Goal: Transaction & Acquisition: Purchase product/service

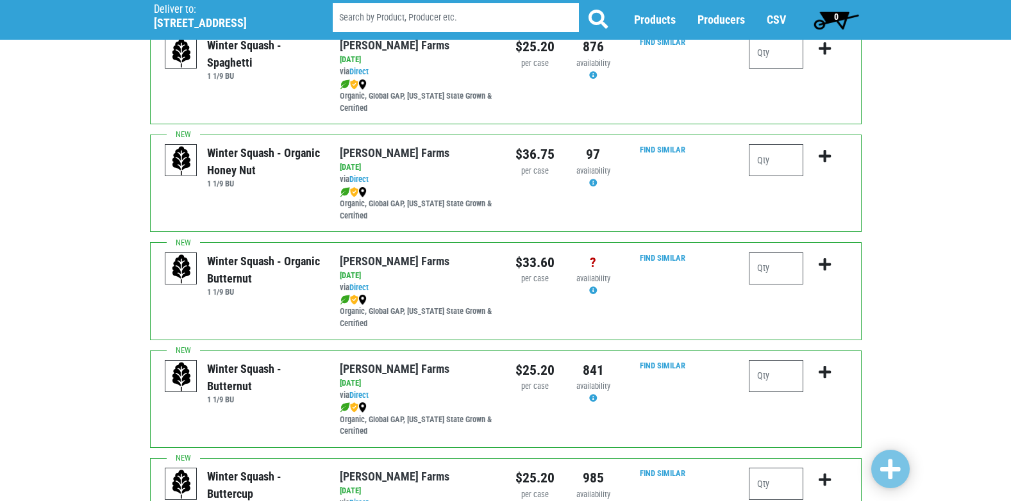
scroll to position [256, 0]
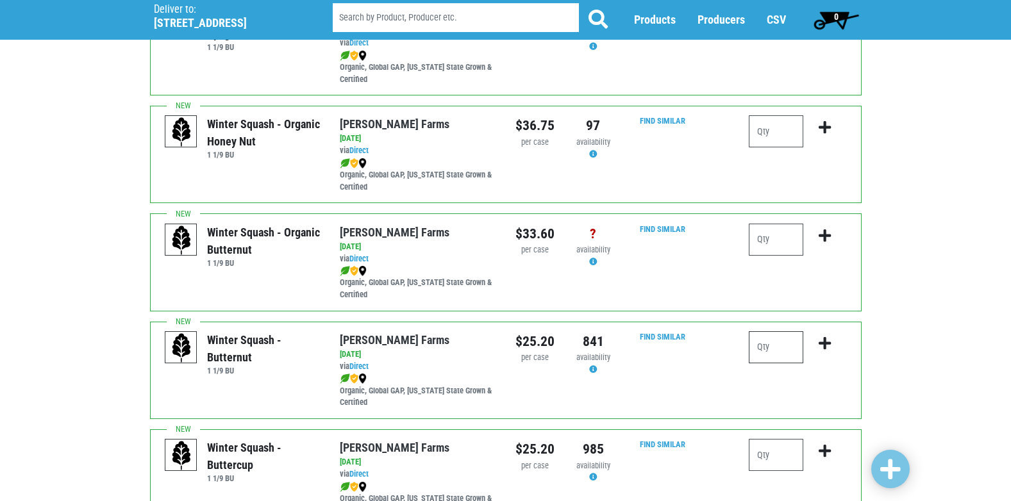
click at [759, 354] on input "number" at bounding box center [776, 348] width 55 height 32
type input "2"
click at [824, 346] on icon "submit" at bounding box center [825, 344] width 12 height 14
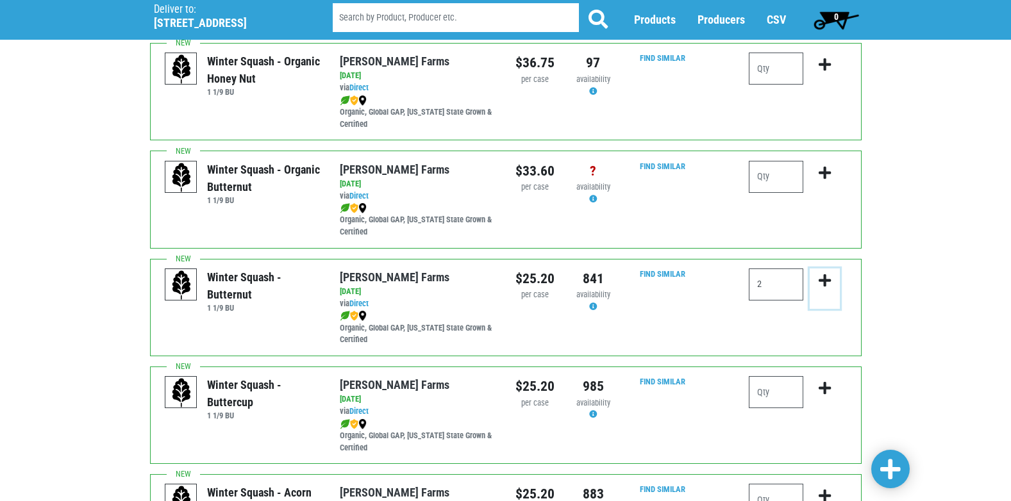
scroll to position [449, 0]
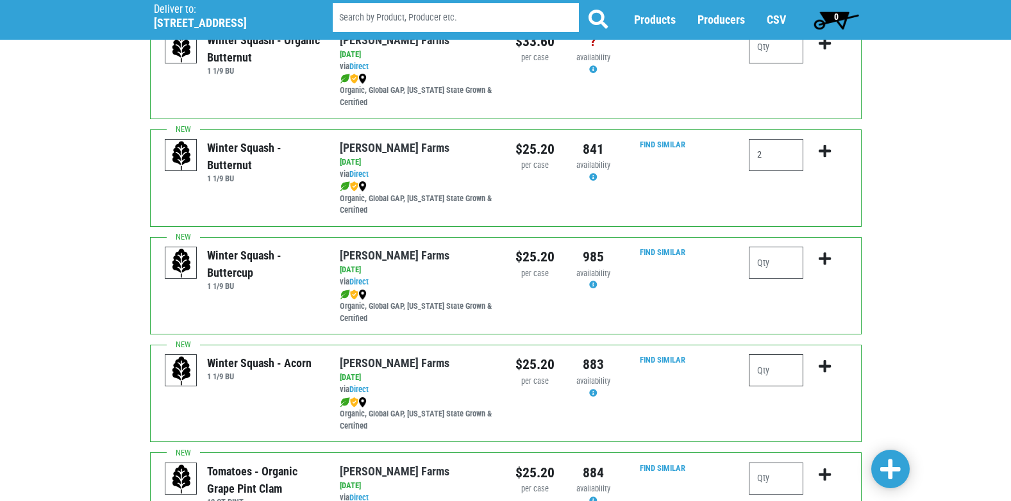
click at [768, 374] on input "number" at bounding box center [776, 371] width 55 height 32
type input "2"
click at [825, 368] on icon "submit" at bounding box center [825, 367] width 12 height 14
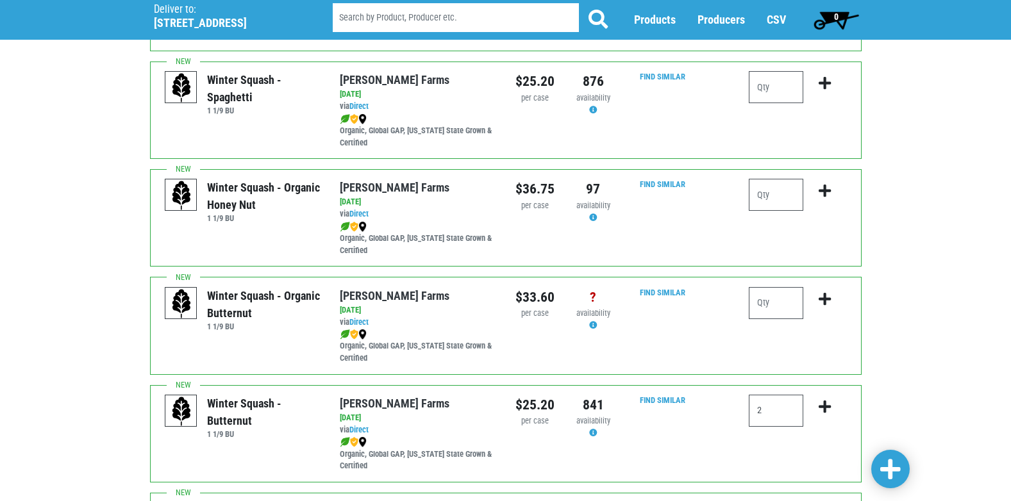
scroll to position [64, 0]
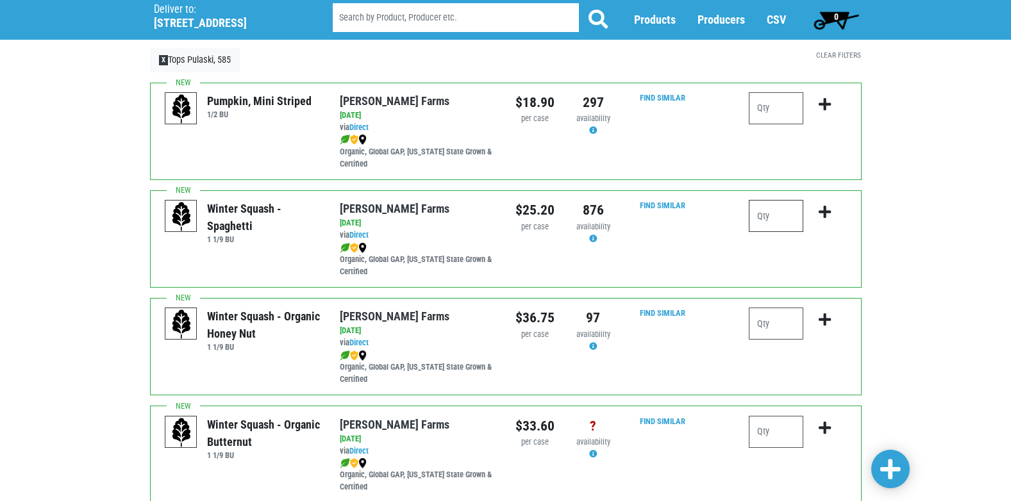
click at [762, 218] on input "number" at bounding box center [776, 216] width 55 height 32
type input "2"
click at [823, 214] on icon "submit" at bounding box center [825, 212] width 12 height 14
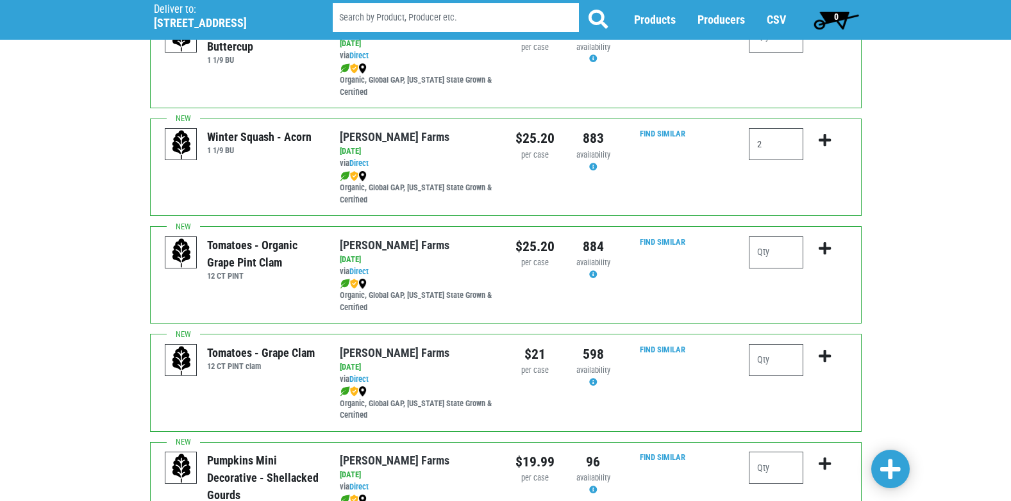
scroll to position [705, 0]
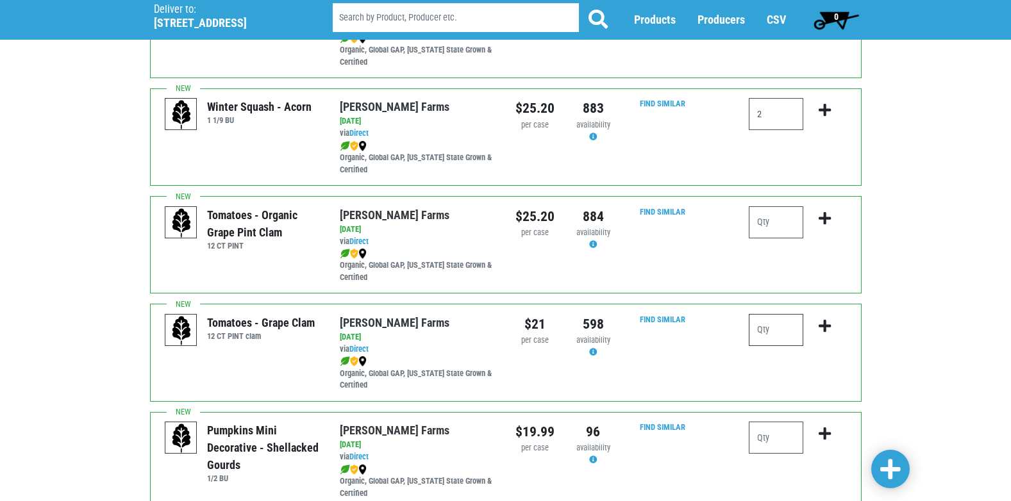
click at [764, 330] on input "number" at bounding box center [776, 330] width 55 height 32
type input "2"
click at [826, 327] on icon "submit" at bounding box center [825, 326] width 12 height 14
click at [823, 323] on icon "submit" at bounding box center [825, 326] width 12 height 14
click at [776, 335] on input "2" at bounding box center [776, 330] width 55 height 32
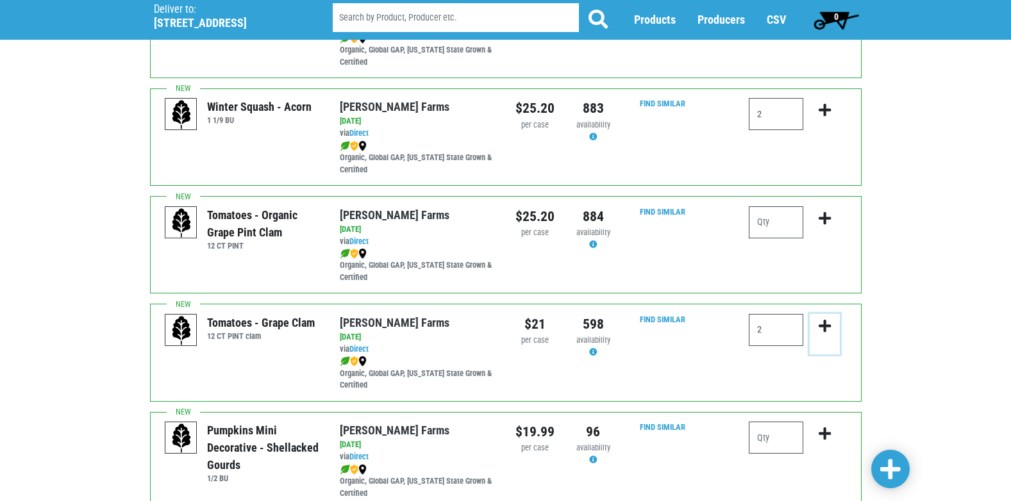
click at [826, 326] on icon "submit" at bounding box center [825, 326] width 12 height 14
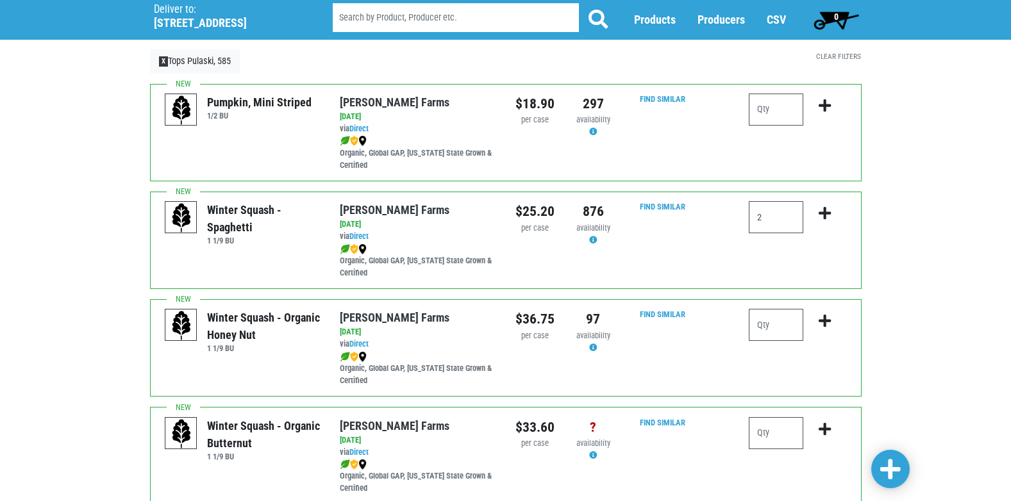
scroll to position [0, 0]
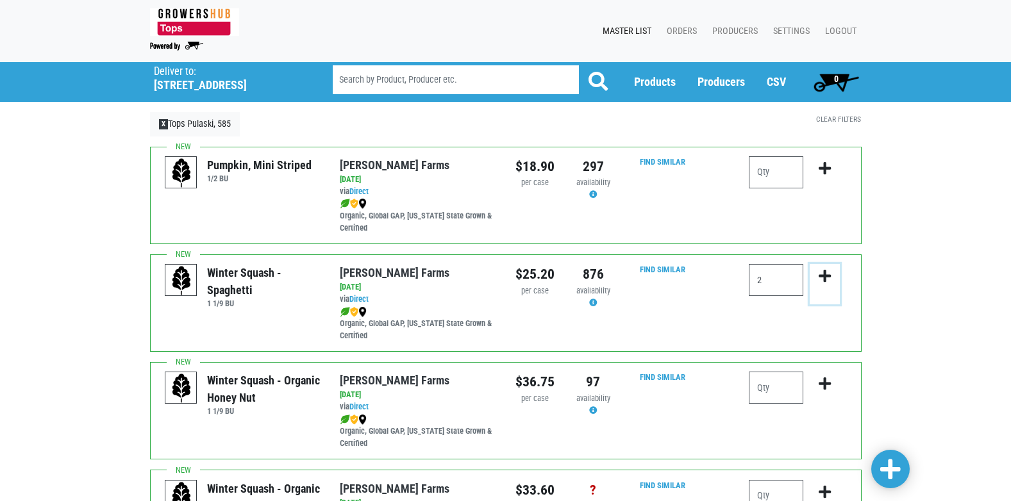
click at [826, 278] on icon "submit" at bounding box center [825, 276] width 12 height 14
click at [774, 283] on input "2" at bounding box center [776, 280] width 55 height 32
click at [820, 274] on icon "submit" at bounding box center [825, 276] width 12 height 14
click at [759, 282] on input "number" at bounding box center [776, 280] width 55 height 32
type input "2"
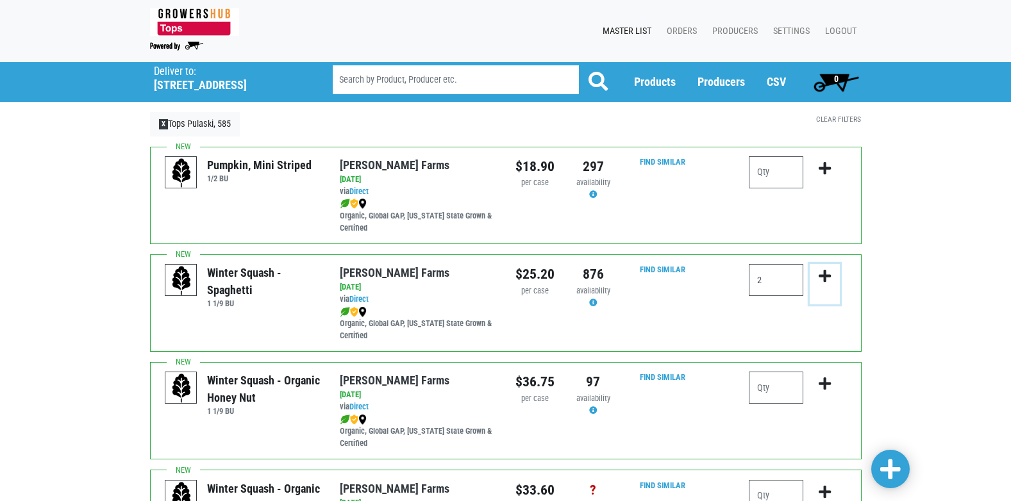
click at [827, 276] on icon "submit" at bounding box center [825, 276] width 12 height 14
click at [762, 284] on input "number" at bounding box center [776, 280] width 55 height 32
type input "2"
click at [821, 274] on icon "submit" at bounding box center [825, 276] width 12 height 14
click at [762, 283] on input "number" at bounding box center [776, 280] width 55 height 32
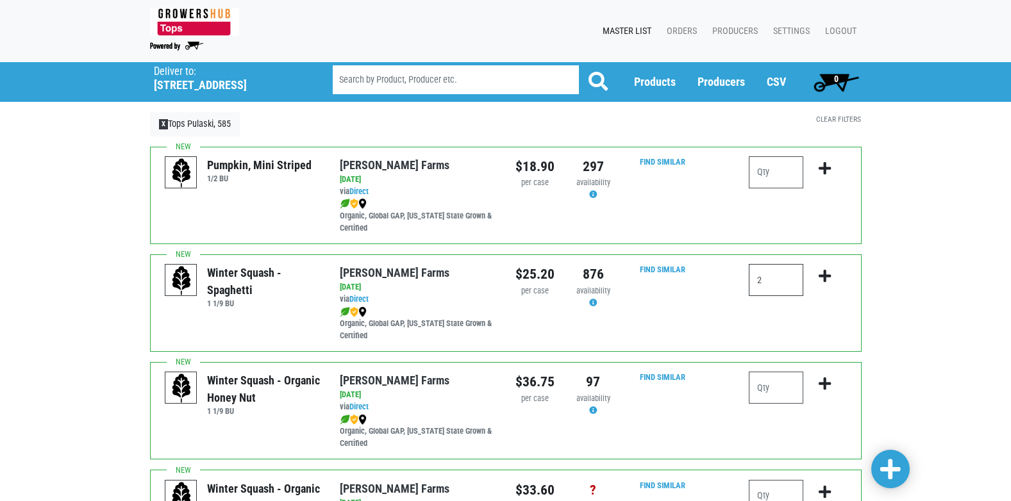
type input "2"
click at [823, 273] on icon "submit" at bounding box center [825, 276] width 12 height 14
click at [886, 471] on span at bounding box center [890, 469] width 21 height 23
click at [886, 470] on span at bounding box center [890, 469] width 21 height 23
click at [768, 288] on input "2" at bounding box center [776, 280] width 55 height 32
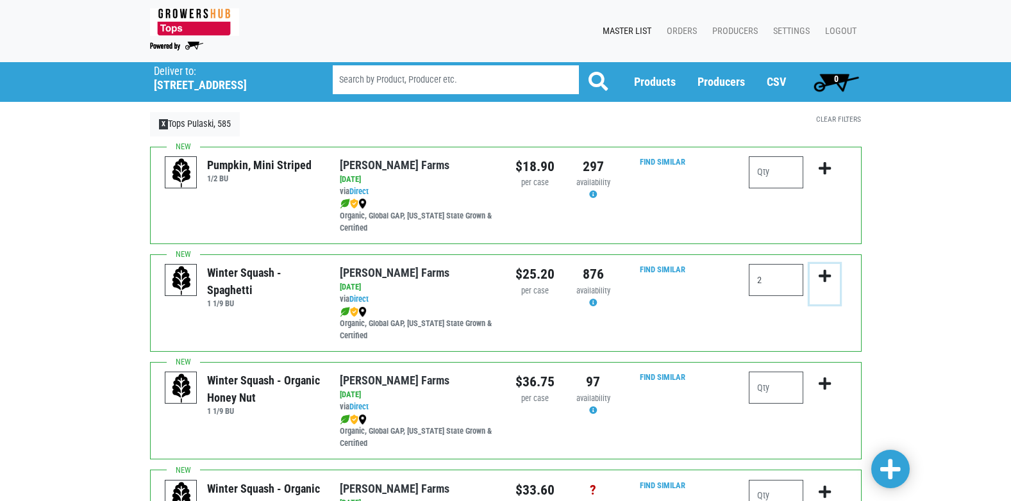
click at [821, 279] on icon "submit" at bounding box center [825, 276] width 12 height 14
click at [823, 280] on icon "submit" at bounding box center [825, 276] width 12 height 14
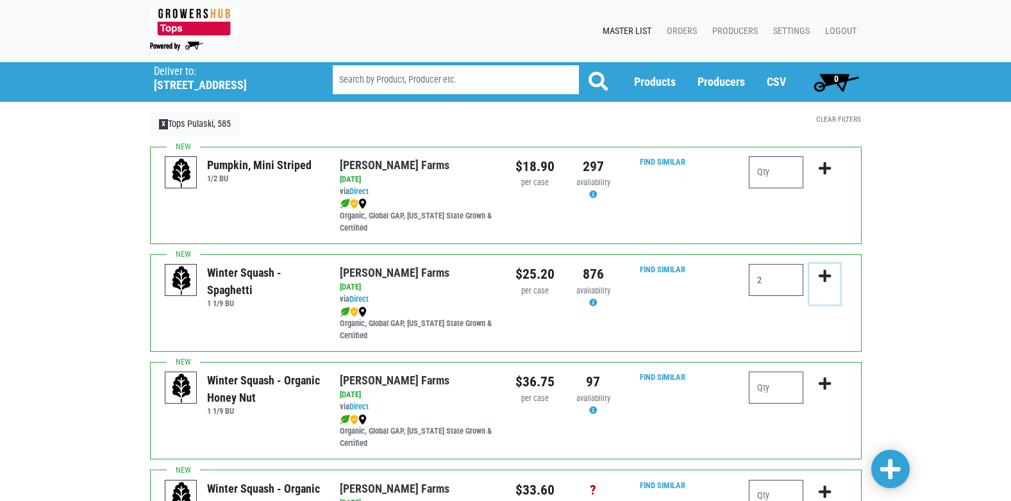
click at [823, 280] on icon "submit" at bounding box center [825, 276] width 12 height 14
click at [765, 274] on input "number" at bounding box center [776, 280] width 55 height 32
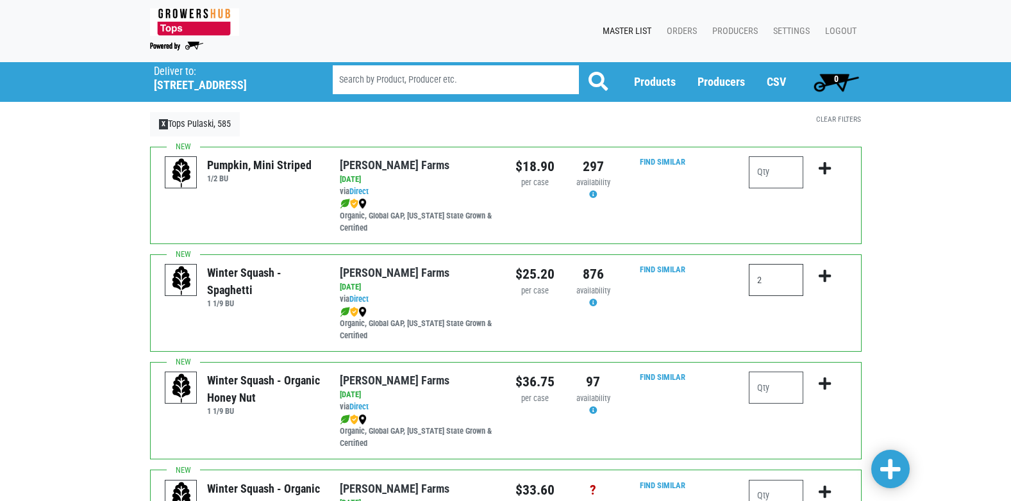
type input "2"
click at [823, 280] on icon "submit" at bounding box center [825, 276] width 12 height 14
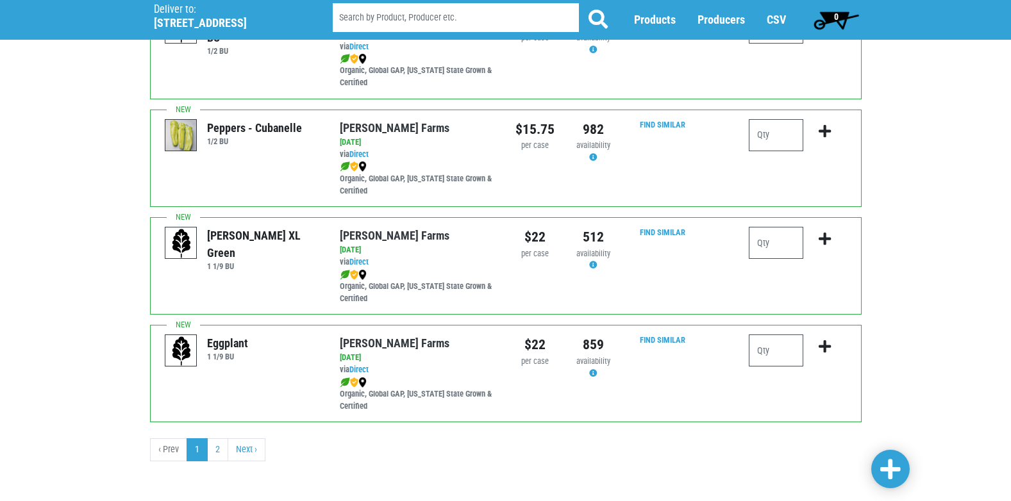
scroll to position [1874, 0]
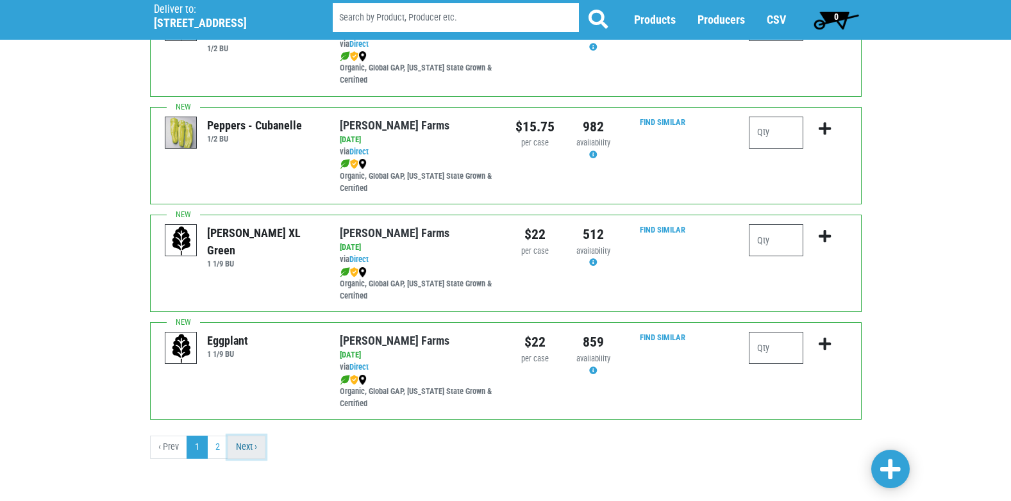
click at [243, 446] on link "Next ›" at bounding box center [247, 447] width 38 height 23
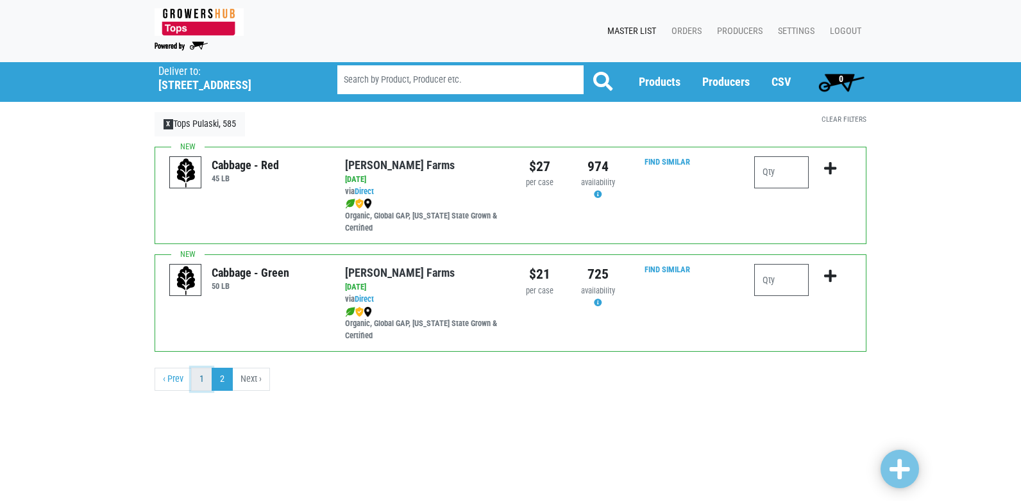
click at [201, 384] on link "1" at bounding box center [201, 379] width 21 height 23
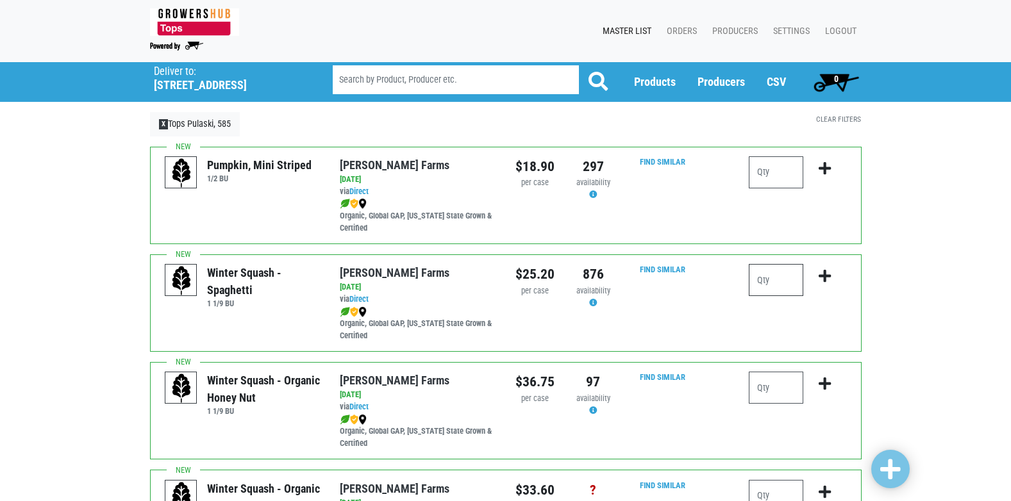
click at [763, 283] on input "number" at bounding box center [776, 280] width 55 height 32
type input "2"
click at [821, 273] on icon "submit" at bounding box center [825, 276] width 12 height 14
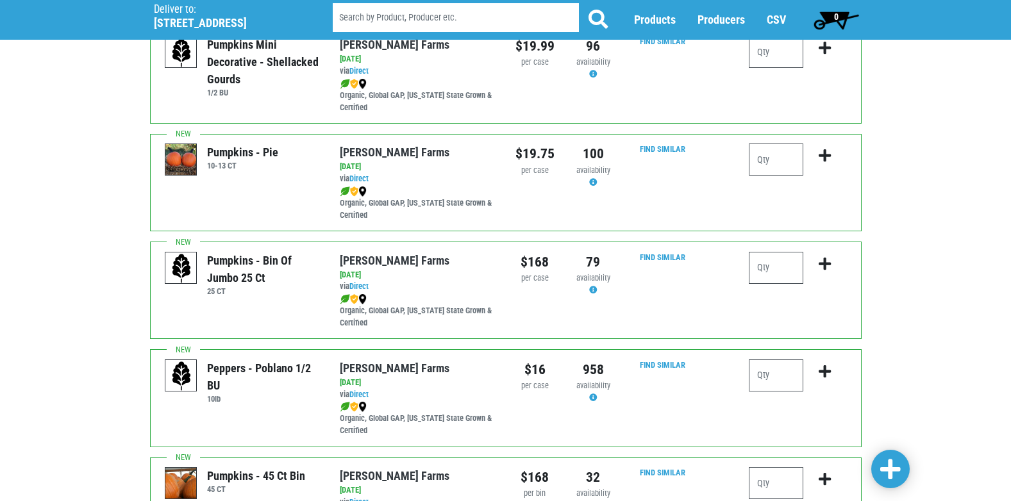
scroll to position [962, 0]
